Goal: Check status: Check status

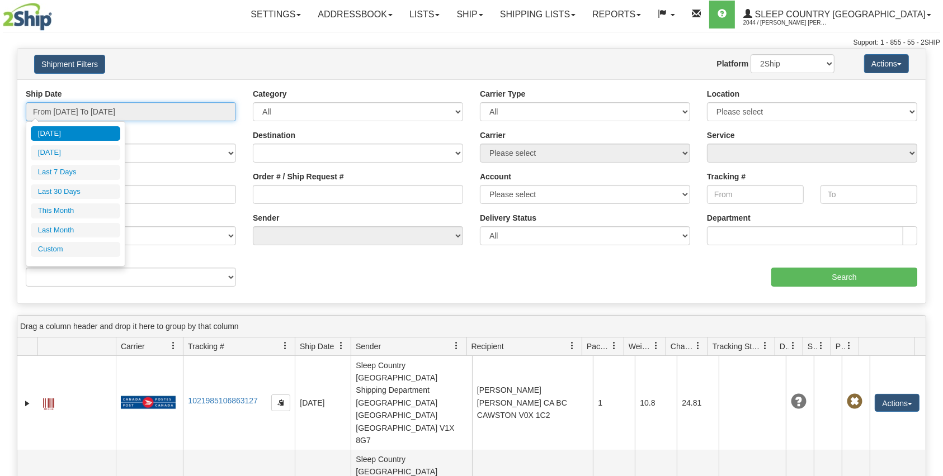
click at [164, 109] on input "From [DATE] To [DATE]" at bounding box center [131, 111] width 210 height 19
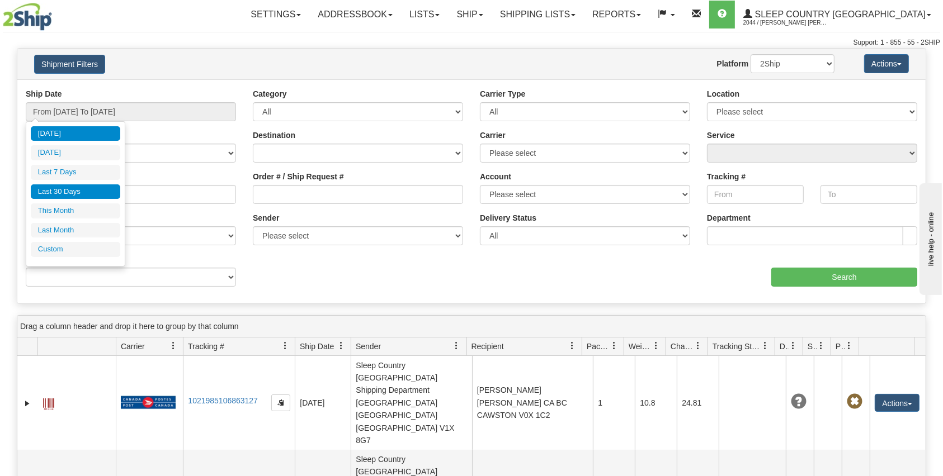
click at [89, 194] on li "Last 30 Days" at bounding box center [75, 192] width 89 height 15
type input "From [DATE] To [DATE]"
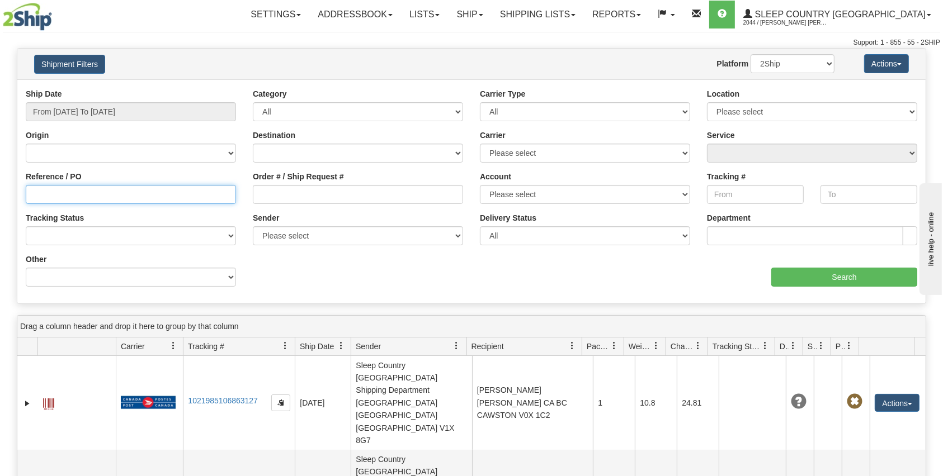
click at [89, 194] on input "Reference / PO" at bounding box center [131, 194] width 210 height 19
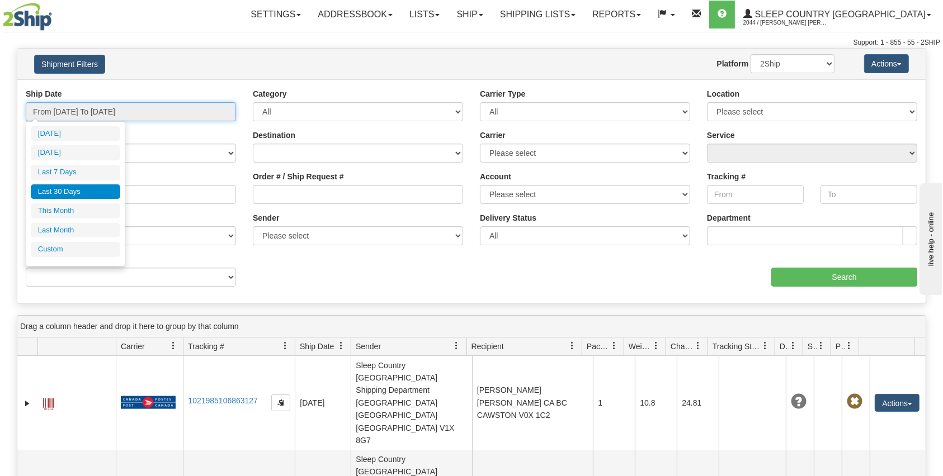
click at [136, 110] on input "From [DATE] To [DATE]" at bounding box center [131, 111] width 210 height 19
click at [291, 192] on input "Order # / Ship Request #" at bounding box center [358, 194] width 210 height 19
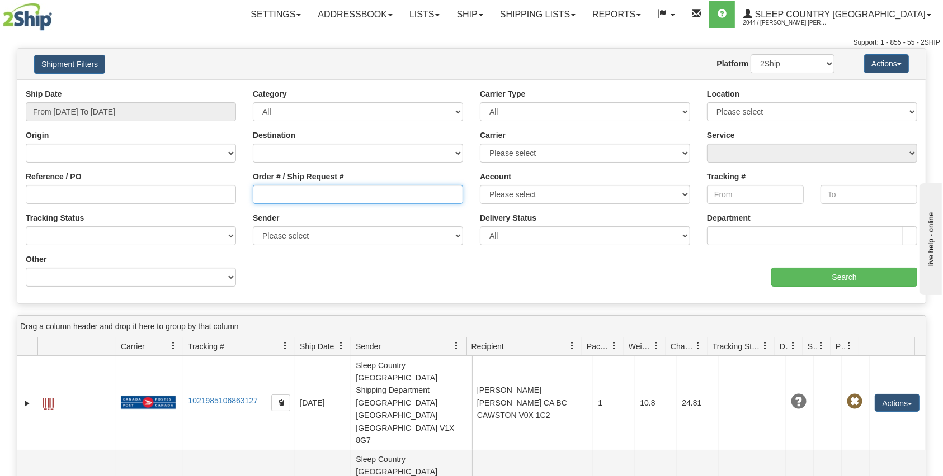
paste input "9002I095583"
type input "9002I095583"
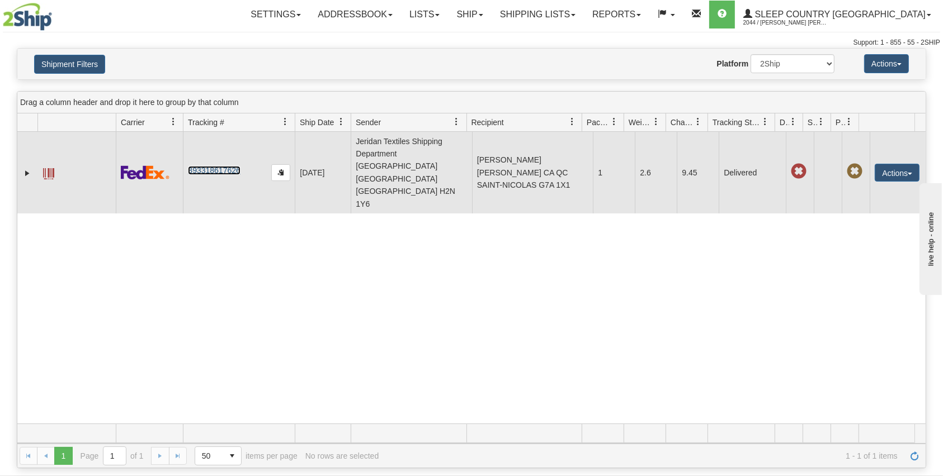
click at [229, 166] on link "393318617626" at bounding box center [214, 170] width 52 height 9
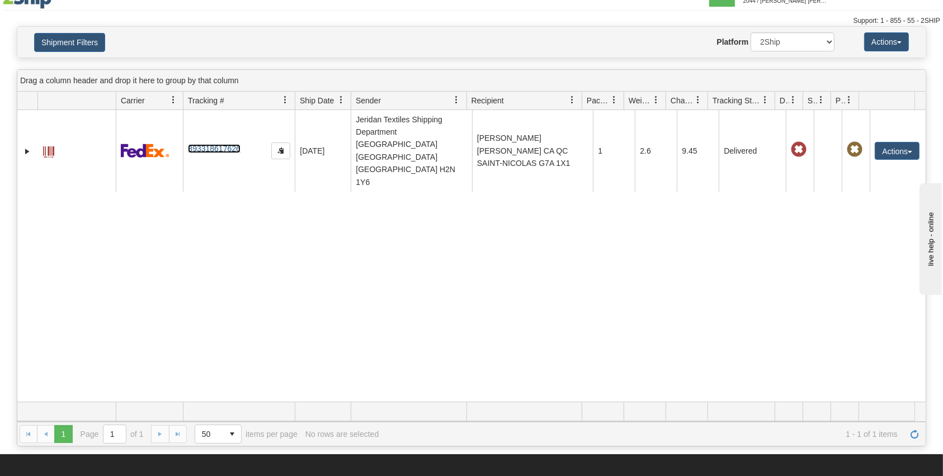
scroll to position [22, 0]
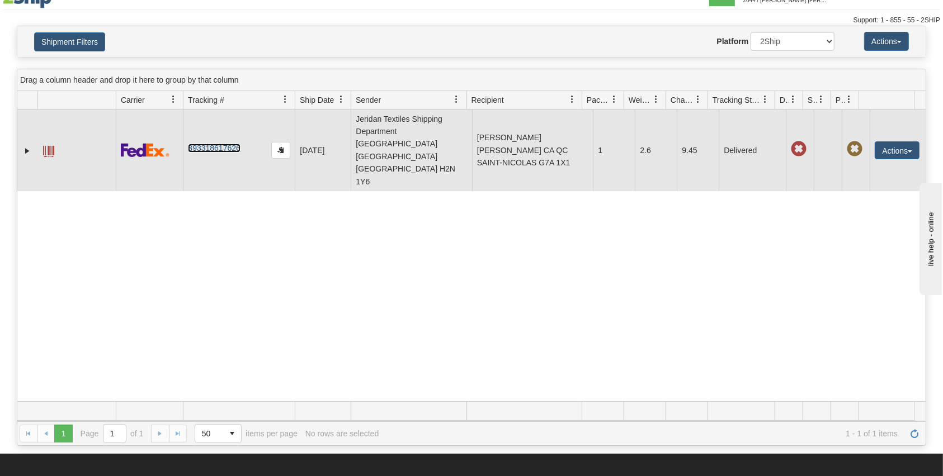
drag, startPoint x: 247, startPoint y: 134, endPoint x: 219, endPoint y: 141, distance: 29.0
click at [219, 141] on td "393318617626" at bounding box center [239, 151] width 112 height 82
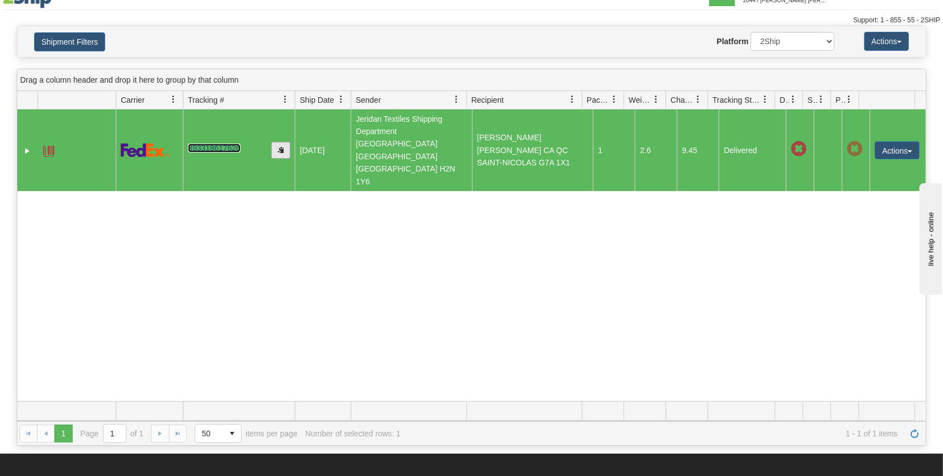
click at [277, 146] on span "button" at bounding box center [280, 149] width 7 height 7
